Goal: Information Seeking & Learning: Learn about a topic

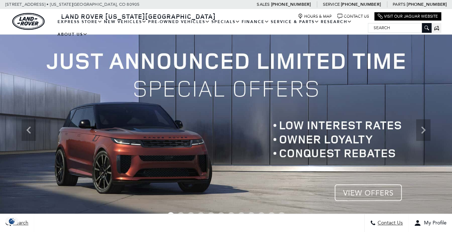
click at [360, 192] on img at bounding box center [226, 130] width 452 height 191
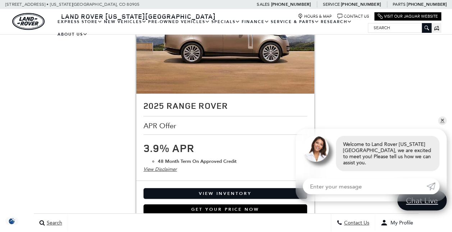
scroll to position [1460, 0]
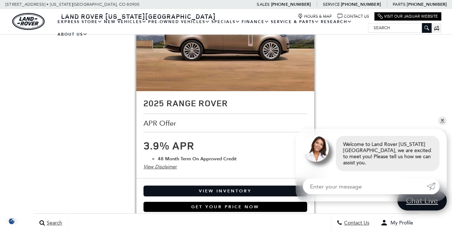
click at [163, 163] on div "View Disclaimer" at bounding box center [225, 167] width 164 height 8
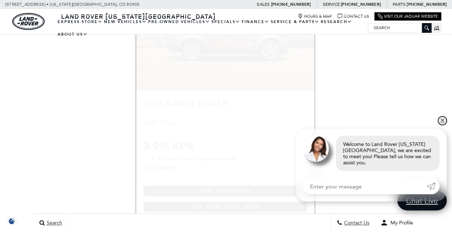
click at [443, 125] on link "✕" at bounding box center [442, 120] width 9 height 9
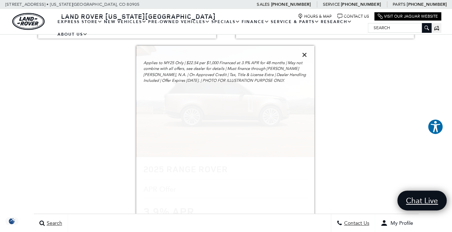
scroll to position [1396, 0]
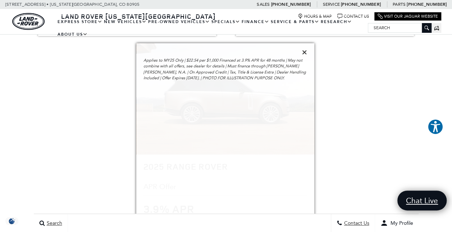
click at [306, 49] on icon at bounding box center [304, 52] width 5 height 6
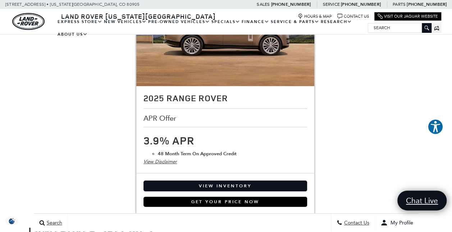
scroll to position [1472, 0]
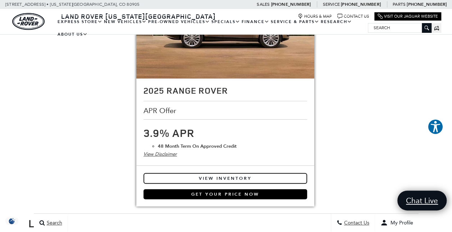
click at [215, 173] on link "View Inventory" at bounding box center [225, 178] width 164 height 11
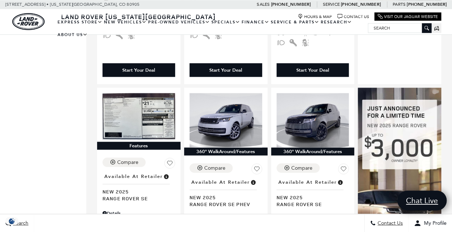
scroll to position [680, 0]
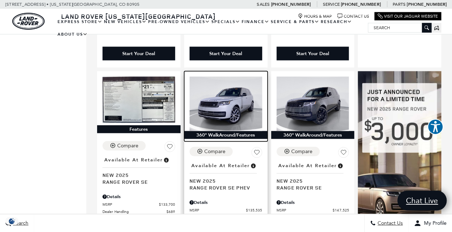
click at [201, 90] on img at bounding box center [225, 104] width 73 height 54
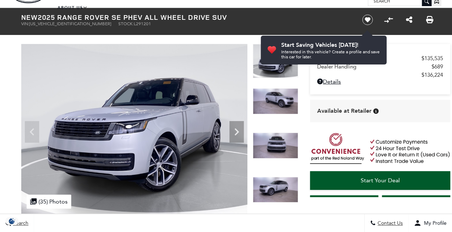
scroll to position [24, 0]
